Goal: Transaction & Acquisition: Purchase product/service

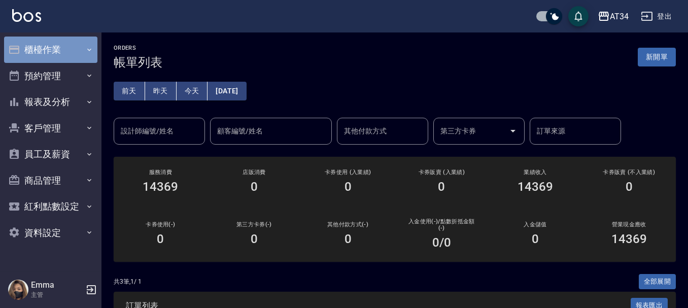
click at [70, 39] on button "櫃檯作業" at bounding box center [50, 50] width 93 height 26
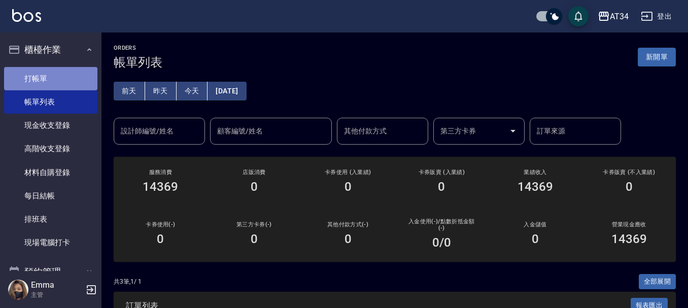
click at [71, 86] on link "打帳單" at bounding box center [50, 78] width 93 height 23
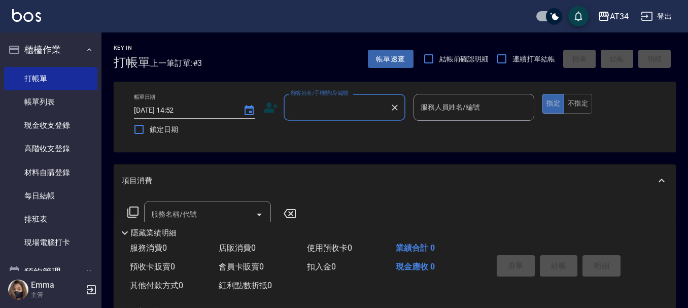
click at [553, 12] on input "checkbox" at bounding box center [554, 16] width 49 height 16
checkbox input "false"
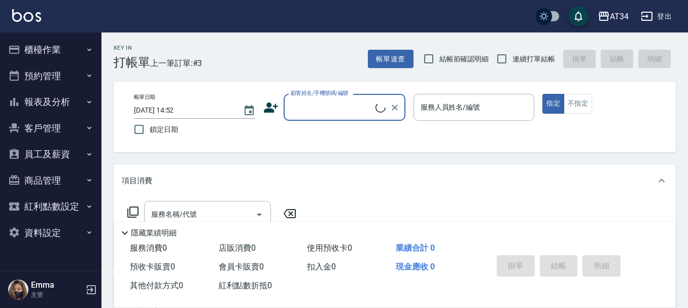
click at [304, 113] on input "顧客姓名/手機號碼/編號" at bounding box center [331, 107] width 87 height 18
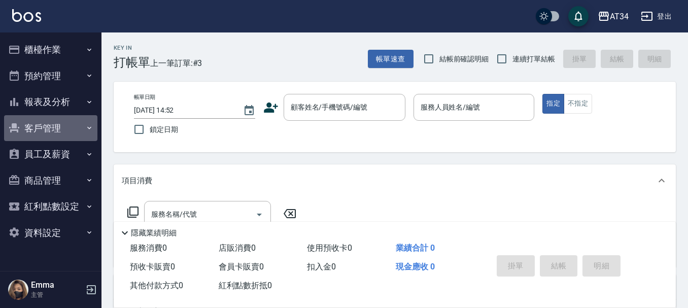
click at [27, 133] on button "客戶管理" at bounding box center [50, 128] width 93 height 26
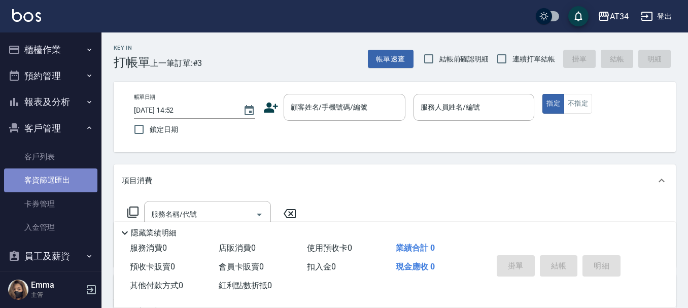
click at [51, 170] on link "客資篩選匯出" at bounding box center [50, 180] width 93 height 23
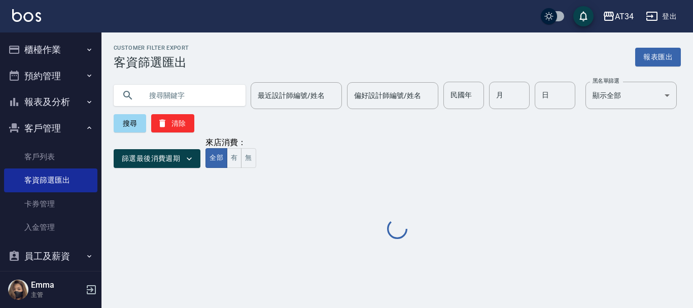
click at [77, 143] on ul "客戶列表 客資篩選匯出 卡券管理 入金管理" at bounding box center [50, 192] width 93 height 102
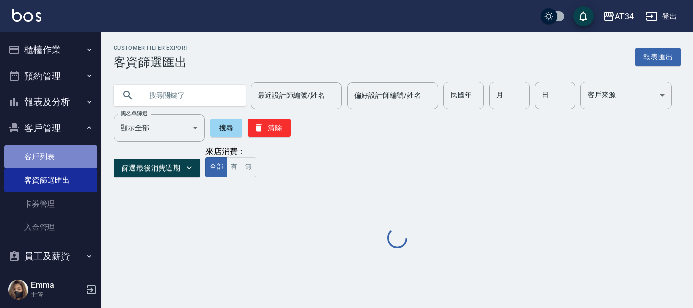
click at [74, 149] on link "客戶列表" at bounding box center [50, 156] width 93 height 23
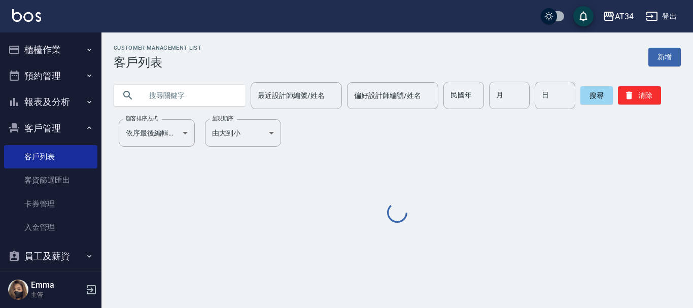
click at [186, 90] on input "text" at bounding box center [189, 95] width 95 height 27
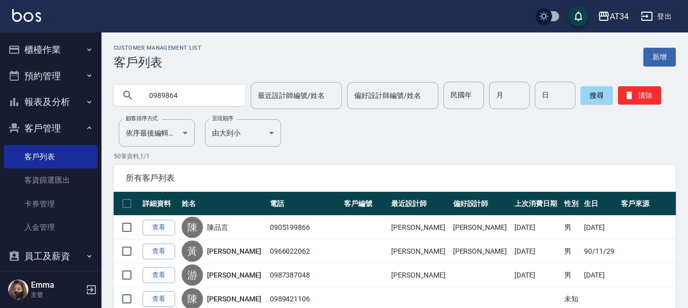
type input "0989864"
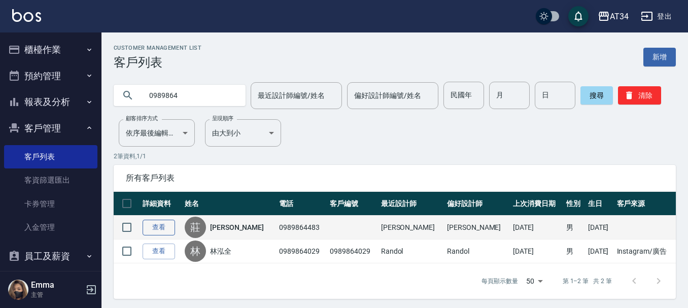
click at [164, 231] on link "查看" at bounding box center [159, 228] width 32 height 16
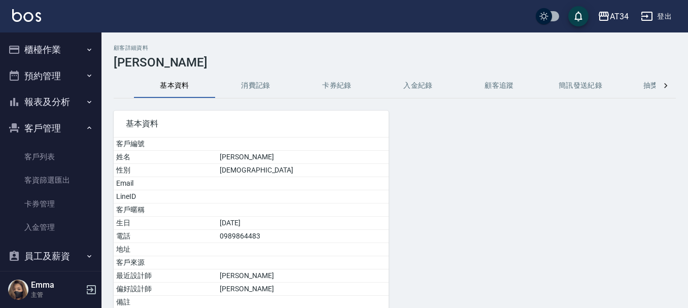
click at [283, 88] on button "消費記錄" at bounding box center [255, 86] width 81 height 24
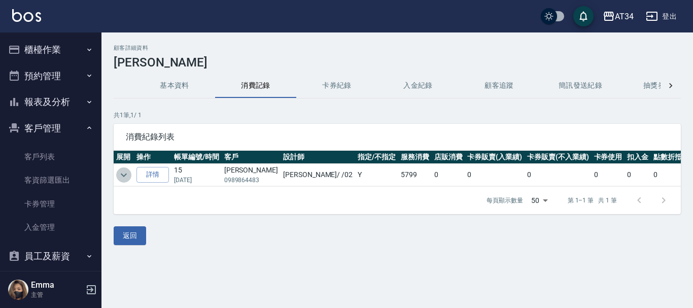
click at [119, 177] on icon "expand row" at bounding box center [124, 175] width 12 height 12
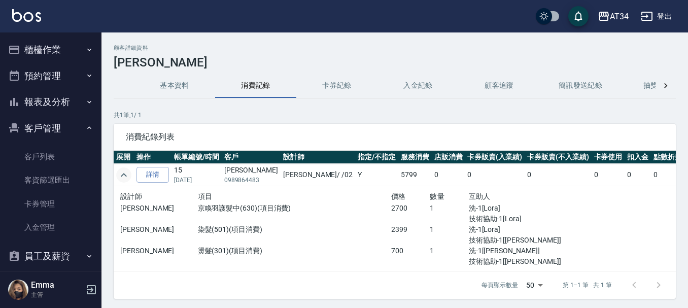
click at [34, 40] on button "櫃檯作業" at bounding box center [50, 50] width 93 height 26
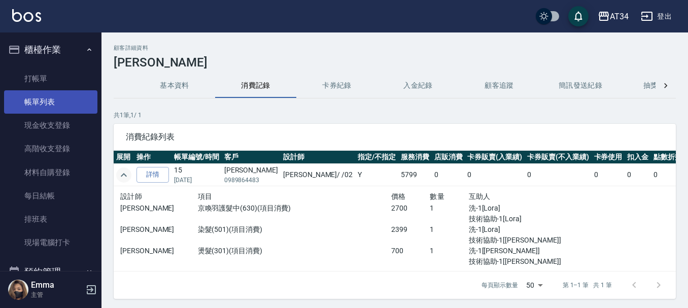
click at [35, 92] on link "帳單列表" at bounding box center [50, 101] width 93 height 23
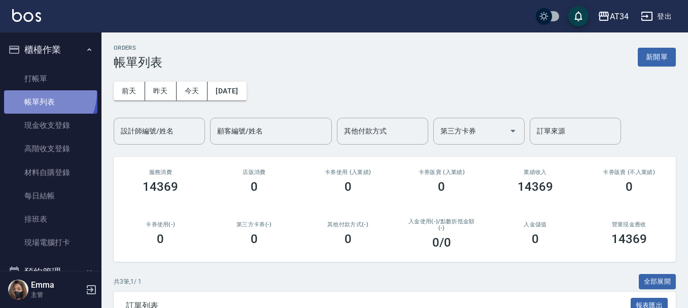
click at [35, 92] on link "帳單列表" at bounding box center [50, 101] width 93 height 23
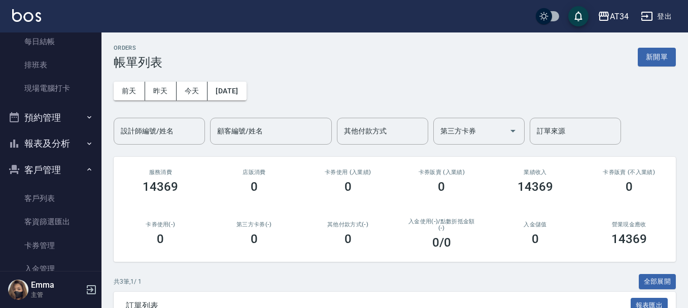
scroll to position [152, 0]
click at [56, 148] on button "報表及分析" at bounding box center [50, 145] width 93 height 26
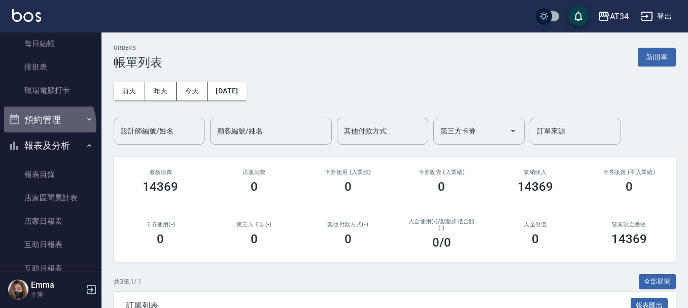
click at [46, 125] on button "預約管理" at bounding box center [50, 120] width 93 height 26
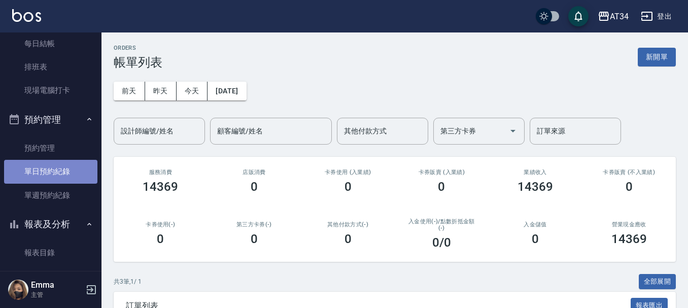
click at [60, 176] on link "單日預約紀錄" at bounding box center [50, 171] width 93 height 23
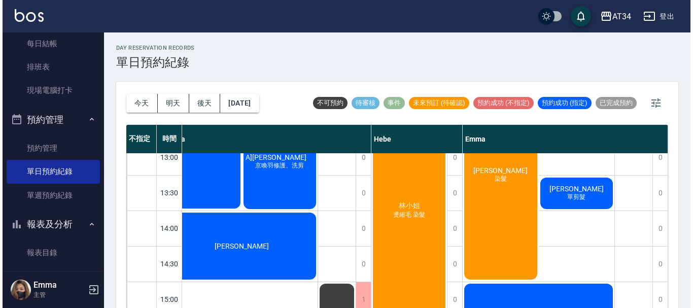
scroll to position [102, 684]
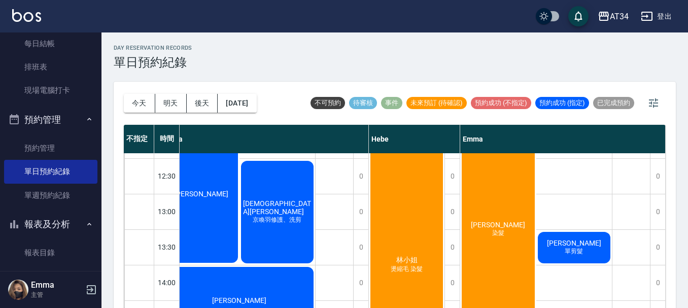
click at [395, 219] on div "林小姐 燙縮毛 染髮" at bounding box center [407, 264] width 76 height 283
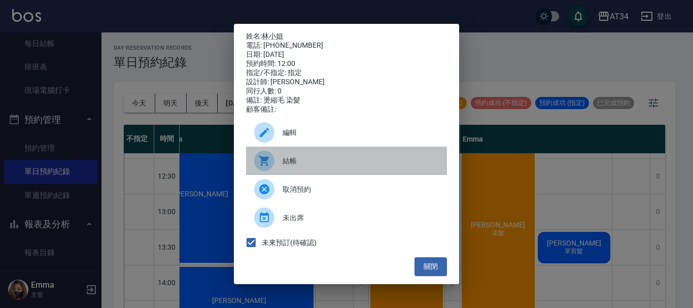
click at [304, 166] on span "結帳" at bounding box center [361, 161] width 156 height 11
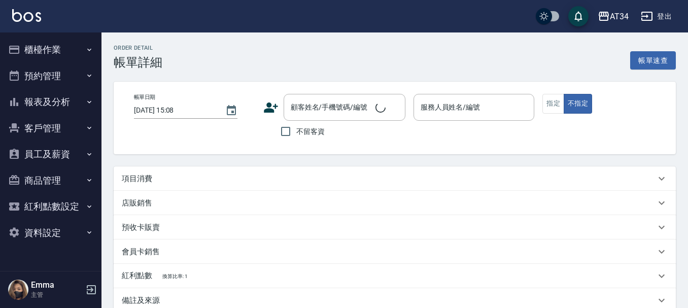
click at [181, 171] on div "項目消費" at bounding box center [395, 178] width 562 height 24
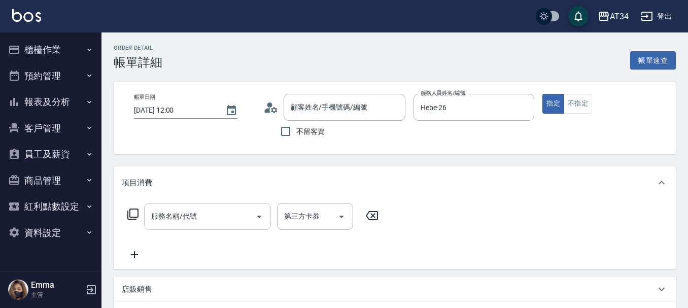
type input "2025/09/25 12:00"
type input "Hebe-26"
type input "燙縮毛 染髮"
click at [177, 224] on input "服務名稱/代號" at bounding box center [200, 217] width 103 height 18
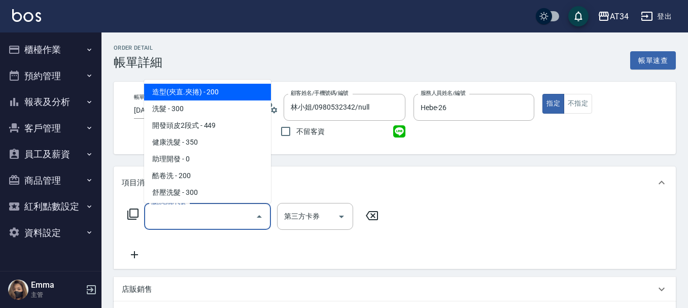
type input "林小姐/0980532342/null"
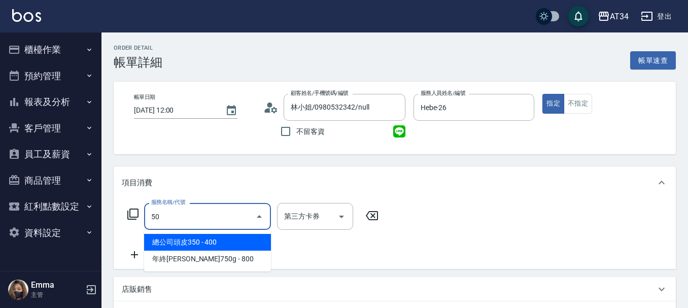
type input "501"
type input "100"
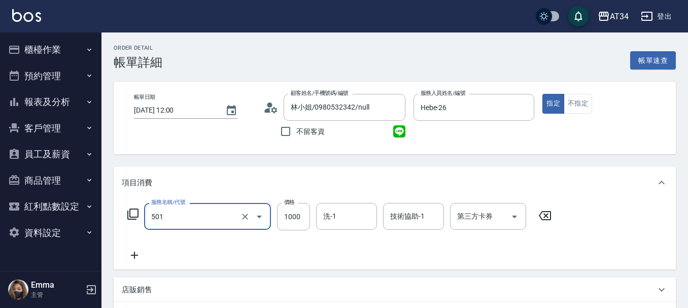
type input "染髮(501)"
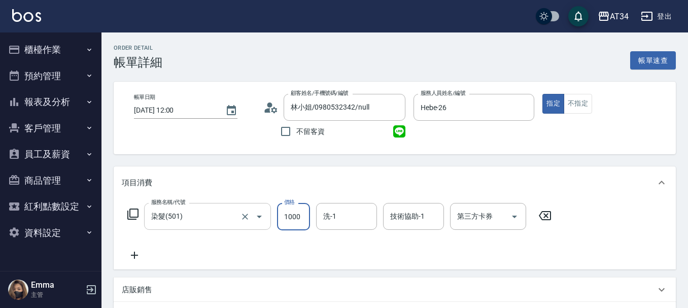
type input "0"
type input "25"
type input "20"
type input "250"
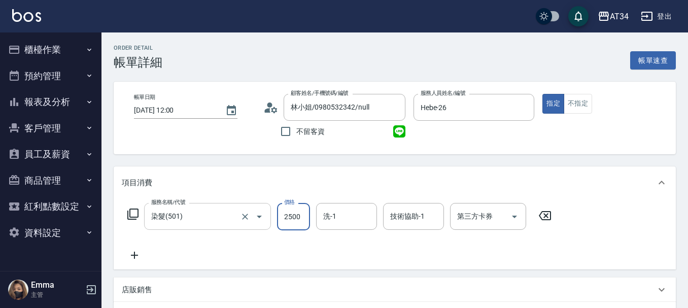
type input "2500"
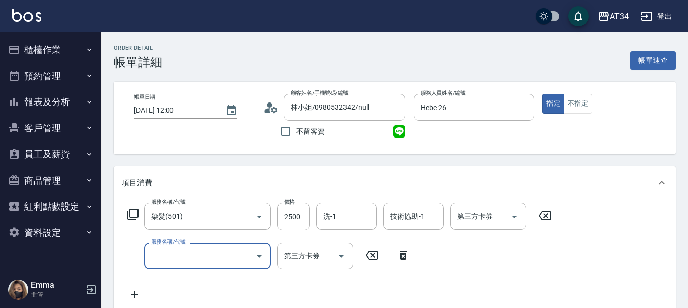
click at [130, 206] on div "服務名稱/代號 染髮(501) 服務名稱/代號 價格 2500 價格 洗-1 洗-1 技術協助-1 技術協助-1 第三方卡券 第三方卡券" at bounding box center [340, 216] width 436 height 27
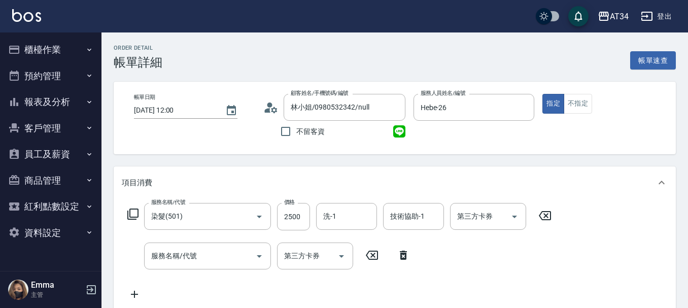
click at [130, 212] on icon at bounding box center [132, 214] width 11 height 11
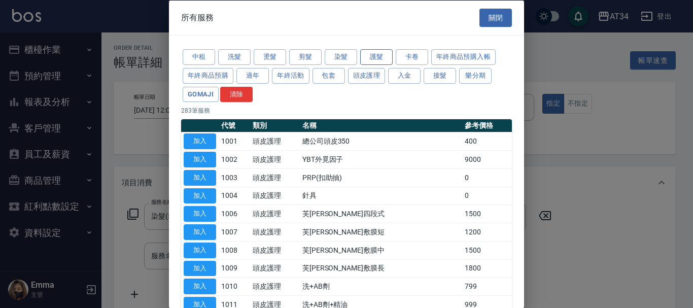
click at [377, 55] on button "護髮" at bounding box center [376, 57] width 32 height 16
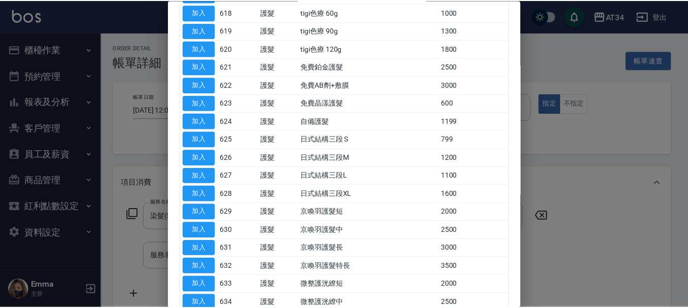
scroll to position [609, 0]
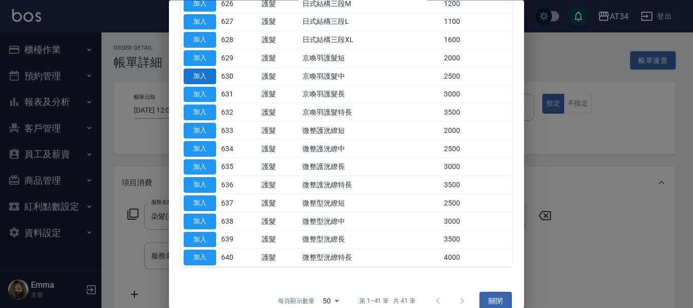
click at [211, 79] on button "加入" at bounding box center [200, 77] width 32 height 16
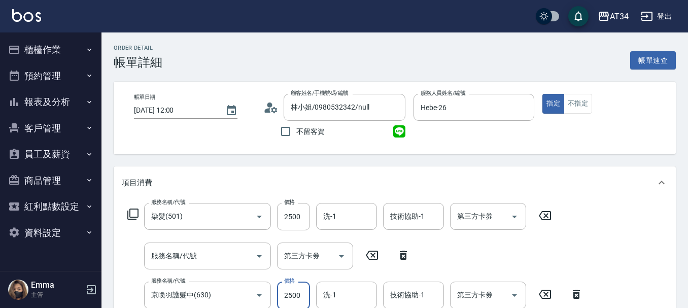
click at [298, 295] on input "2500" at bounding box center [293, 295] width 33 height 27
click at [302, 225] on input "2500" at bounding box center [293, 216] width 33 height 27
type input "250"
type input "27"
type input "270"
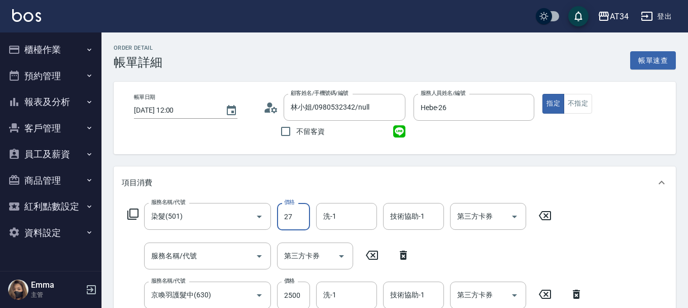
type input "270"
type input "520"
click at [166, 265] on div "服務名稱/代號" at bounding box center [207, 256] width 127 height 27
type input "2700"
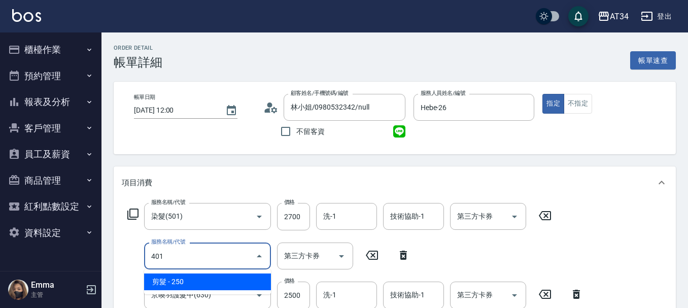
type input "401"
type input "540"
type input "剪髮(401)"
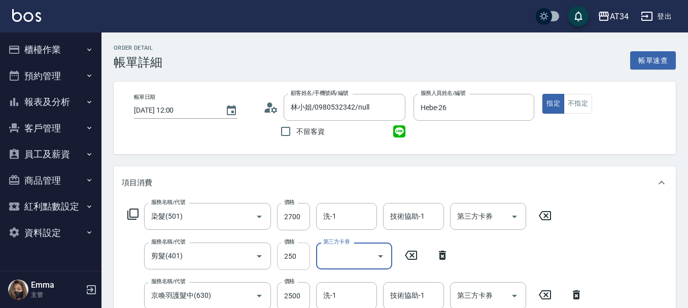
click at [296, 266] on input "250" at bounding box center [293, 256] width 33 height 27
type input "520"
type input "10"
type input "530"
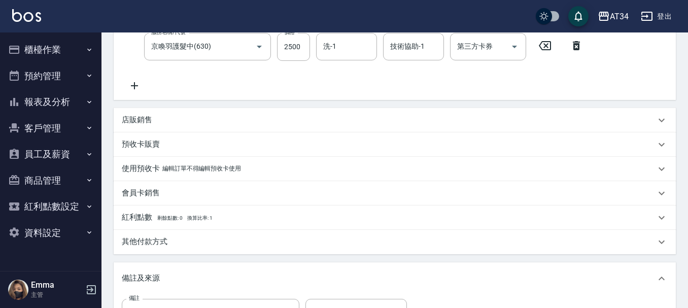
scroll to position [245, 0]
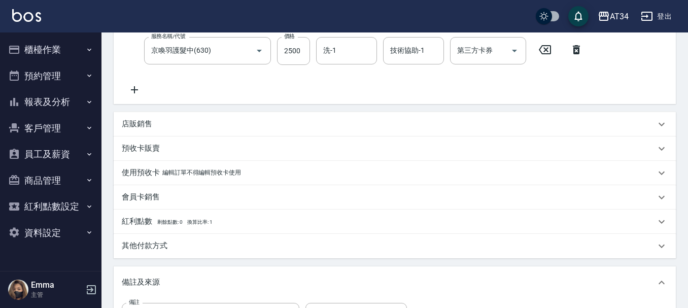
type input "100"
click at [167, 132] on div "店販銷售" at bounding box center [395, 124] width 562 height 24
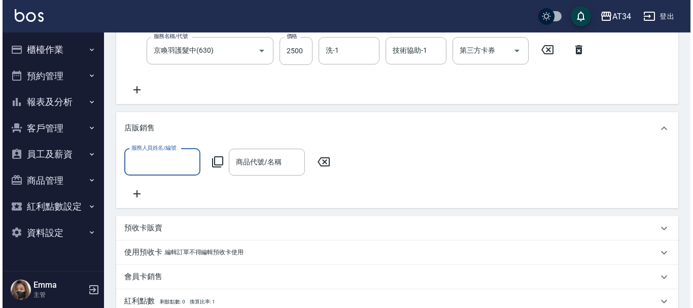
scroll to position [0, 0]
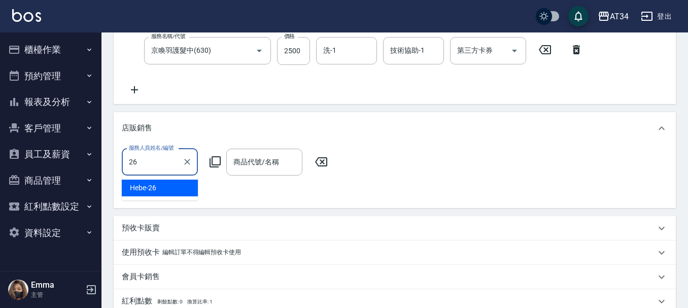
type input "Hebe-26"
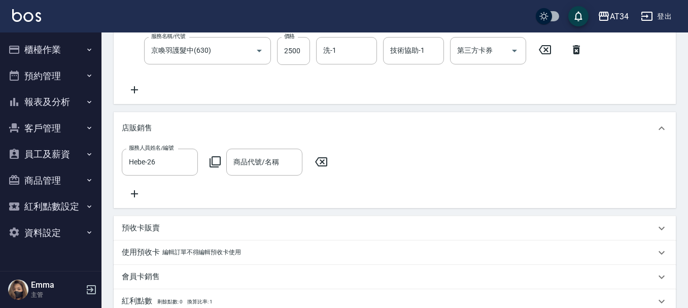
click at [219, 165] on icon at bounding box center [215, 161] width 11 height 11
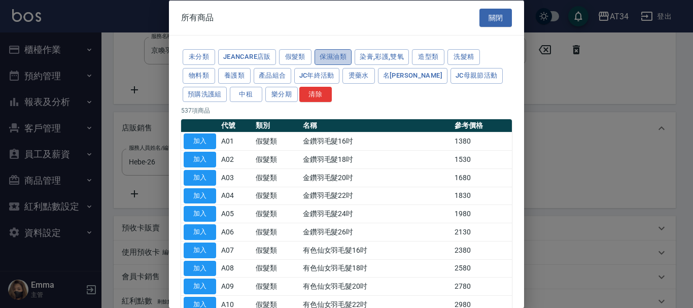
click at [331, 56] on button "保濕油類" at bounding box center [334, 57] width 38 height 16
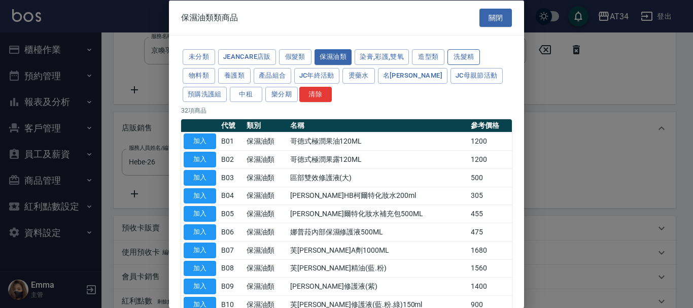
click at [466, 64] on button "洗髮精" at bounding box center [464, 57] width 32 height 16
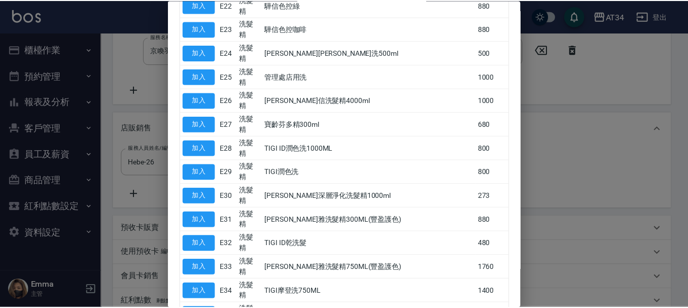
scroll to position [787, 0]
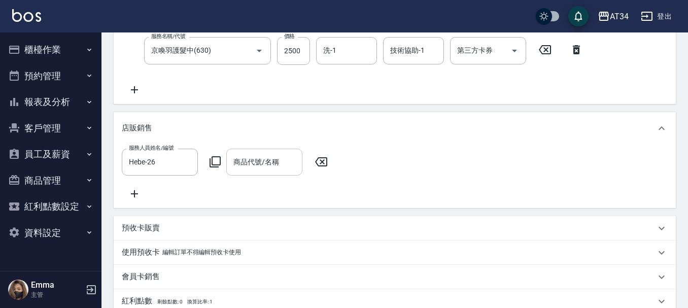
click at [248, 153] on input "商品代號/名稱" at bounding box center [264, 162] width 67 height 18
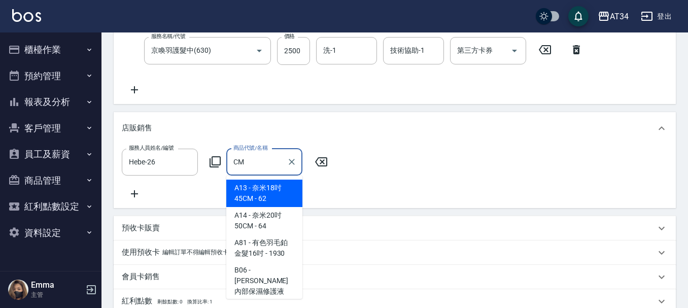
type input "CMC"
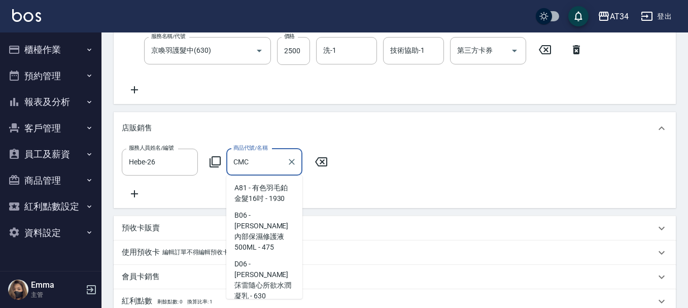
scroll to position [50, 0]
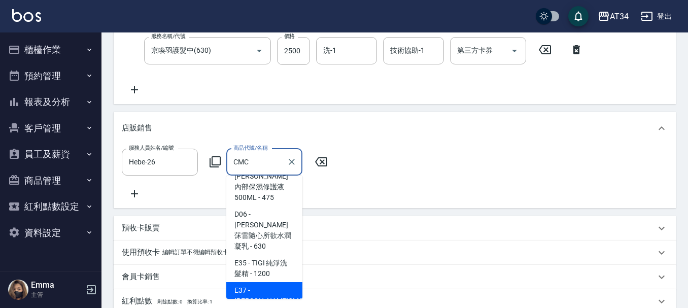
click at [265, 282] on span "E37 - 娜普菈CMC洗髮精1000ML - 1280" at bounding box center [264, 301] width 76 height 38
type input "650"
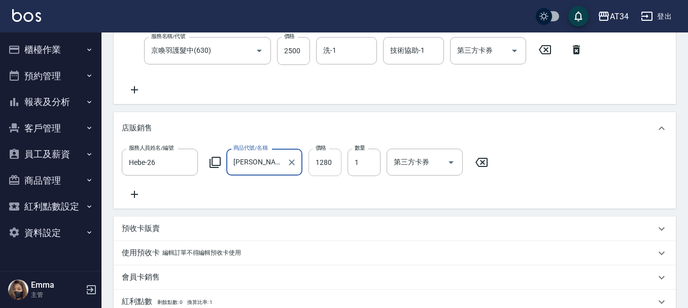
type input "娜普菈CMC洗髮精1000ML"
click at [321, 157] on input "1280" at bounding box center [325, 162] width 33 height 27
type input "1"
type input "530"
type input "11"
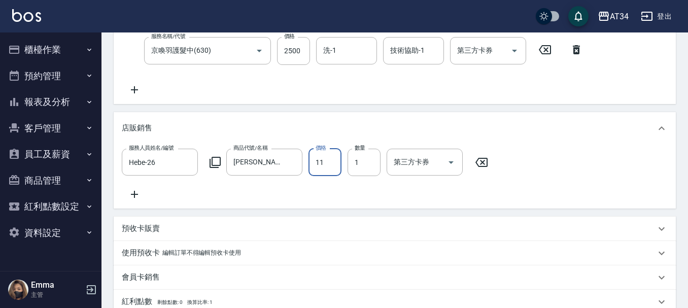
type input "540"
type input "1152"
type input "640"
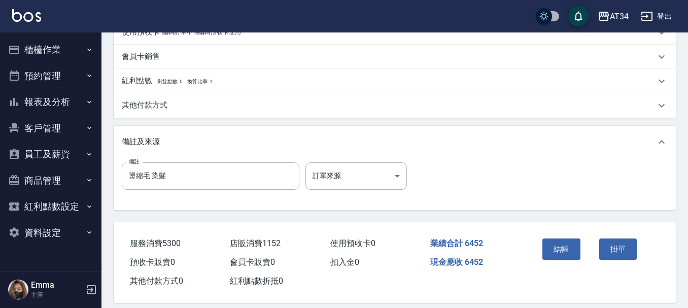
scroll to position [485, 0]
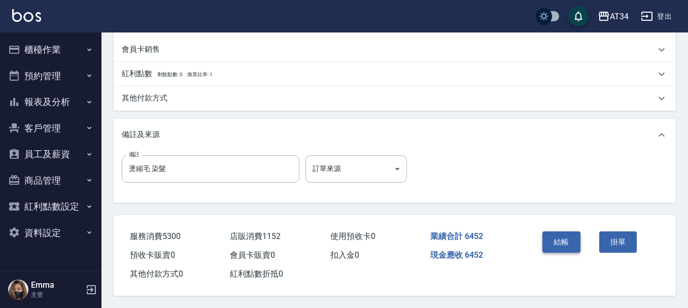
type input "1152"
click at [575, 242] on button "結帳" at bounding box center [562, 241] width 38 height 21
